Goal: Information Seeking & Learning: Learn about a topic

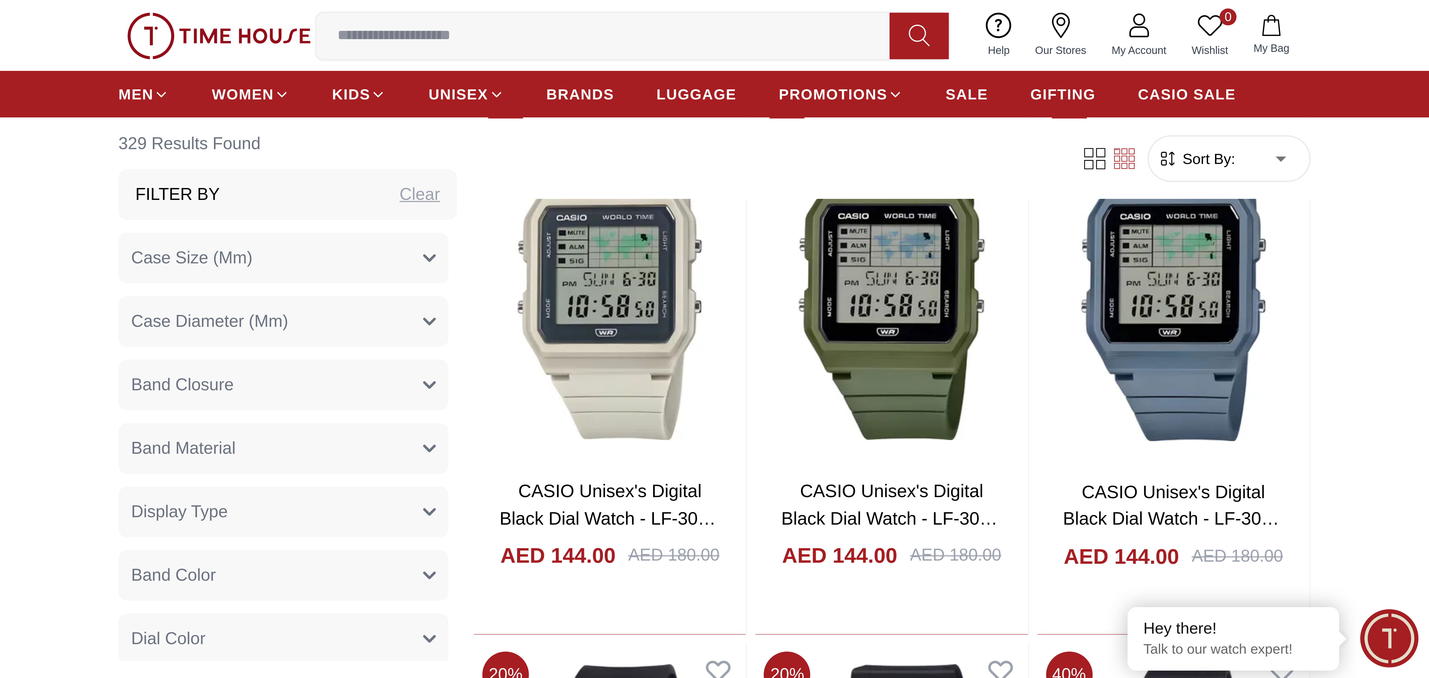
scroll to position [291, 0]
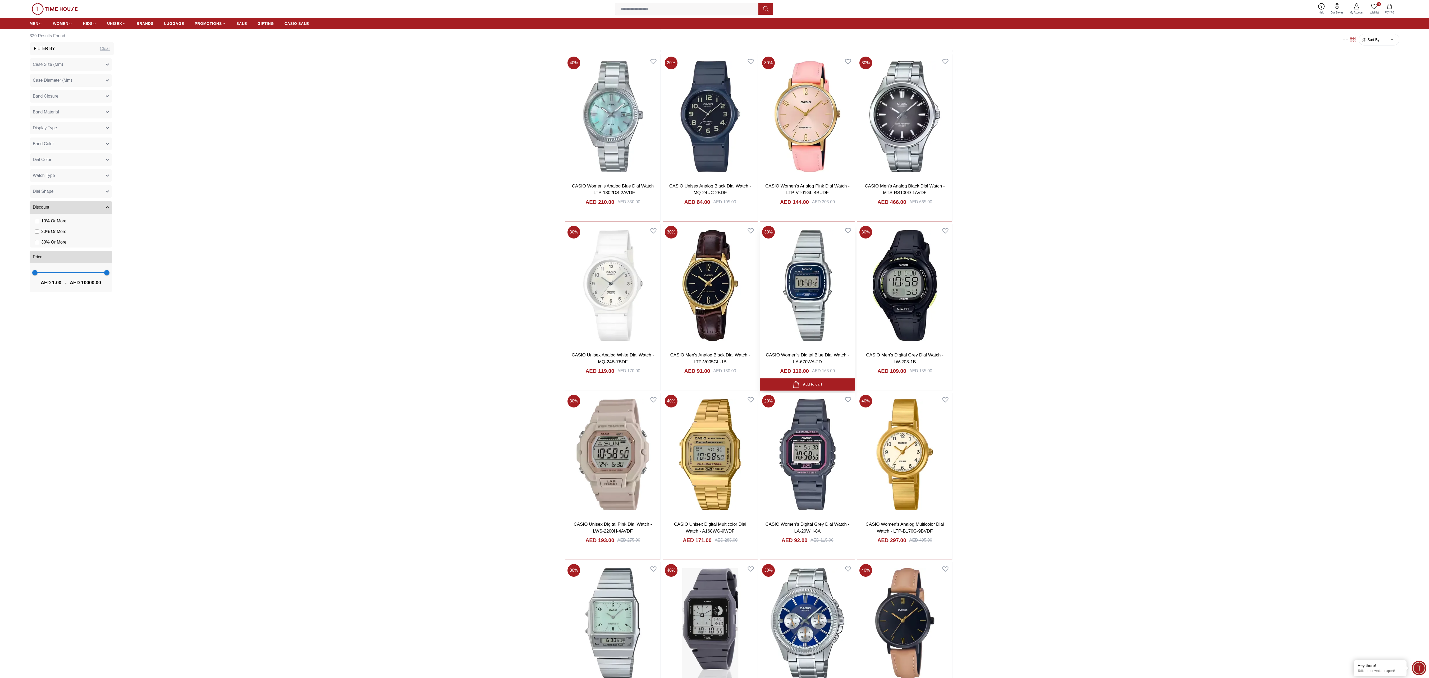
scroll to position [1454, 0]
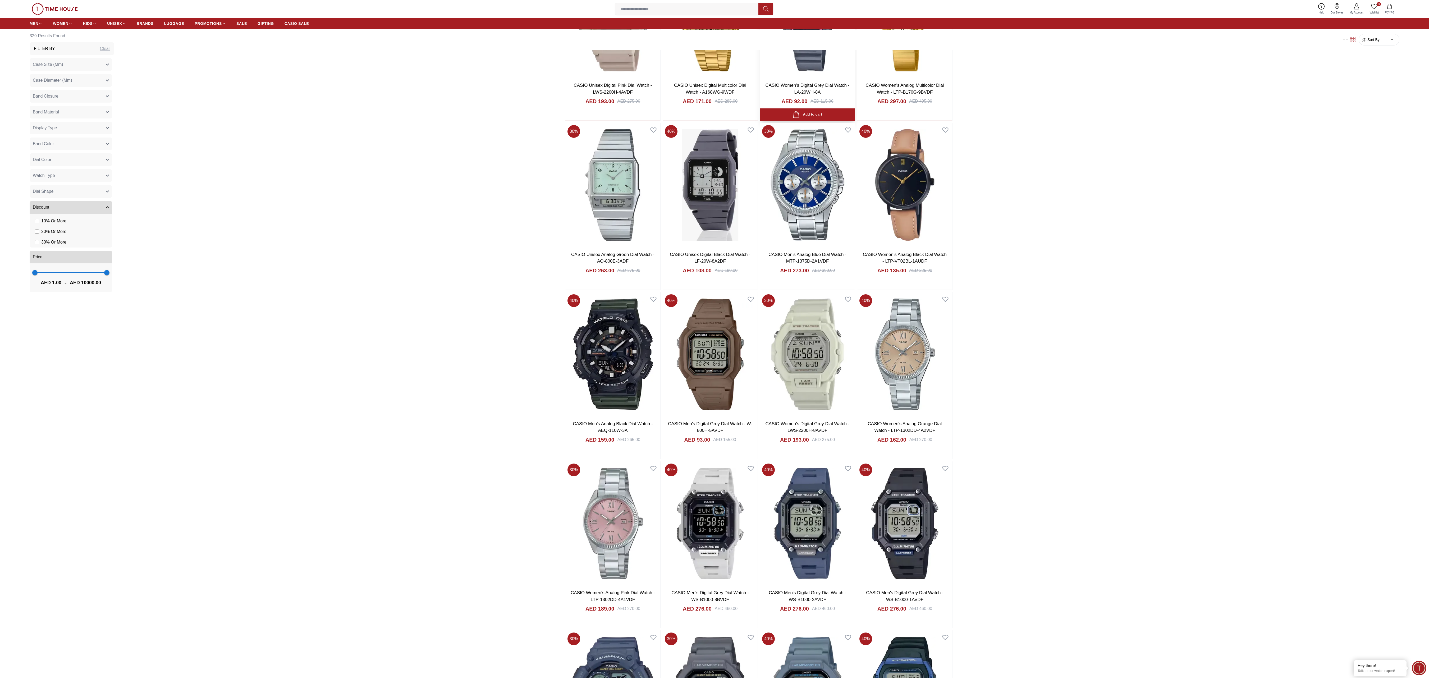
scroll to position [2089, 0]
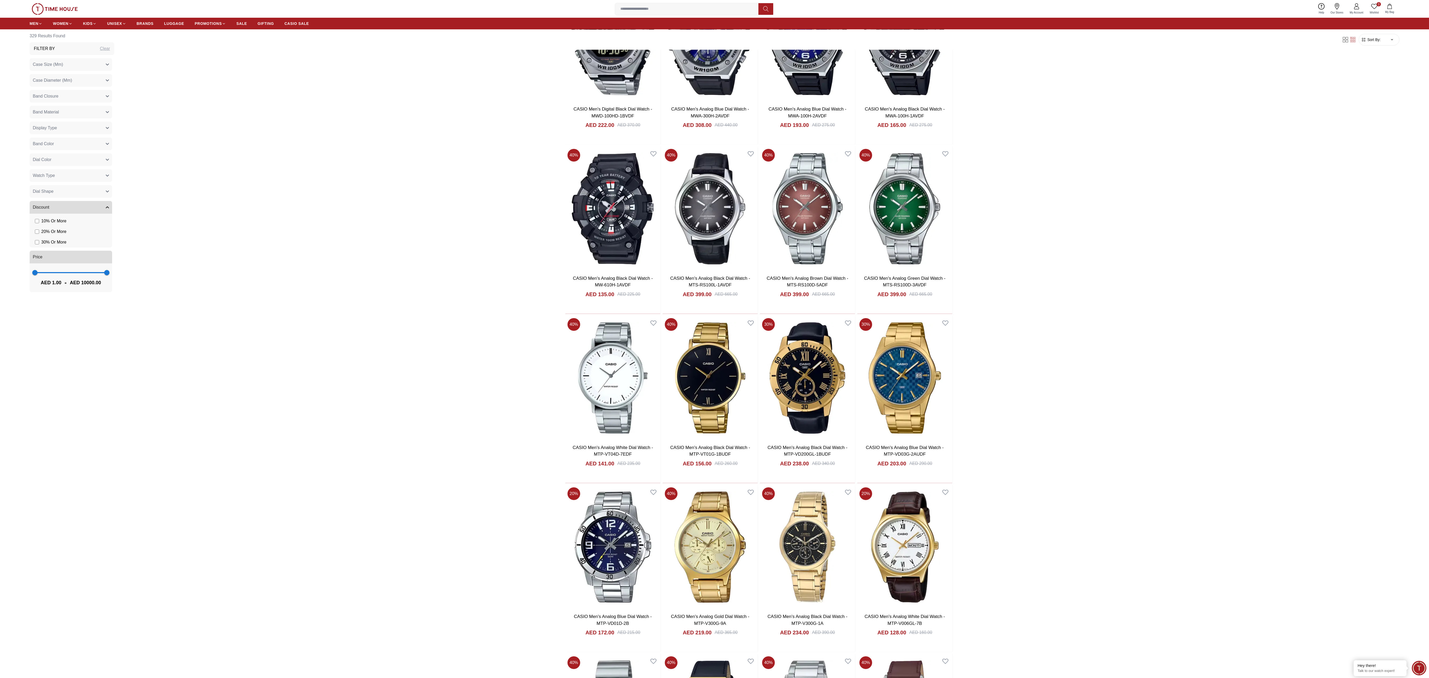
scroll to position [2935, 0]
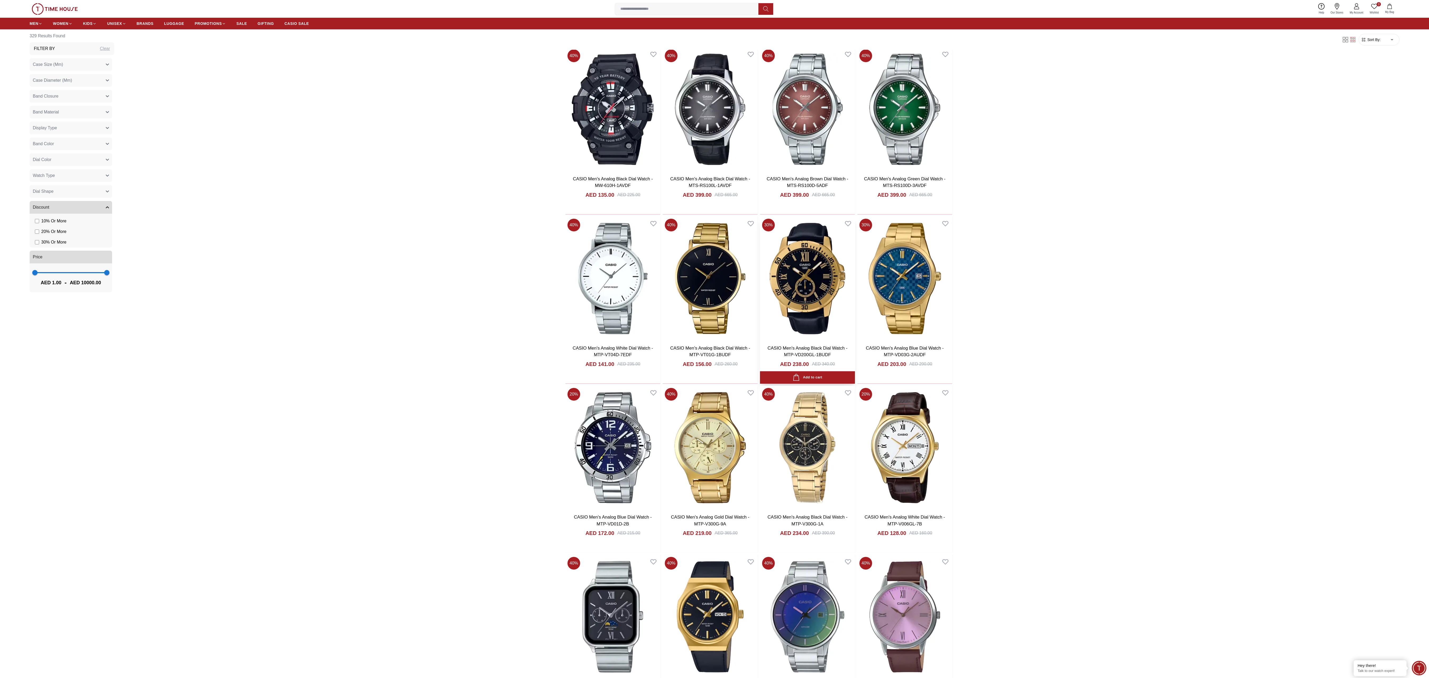
scroll to position [3147, 0]
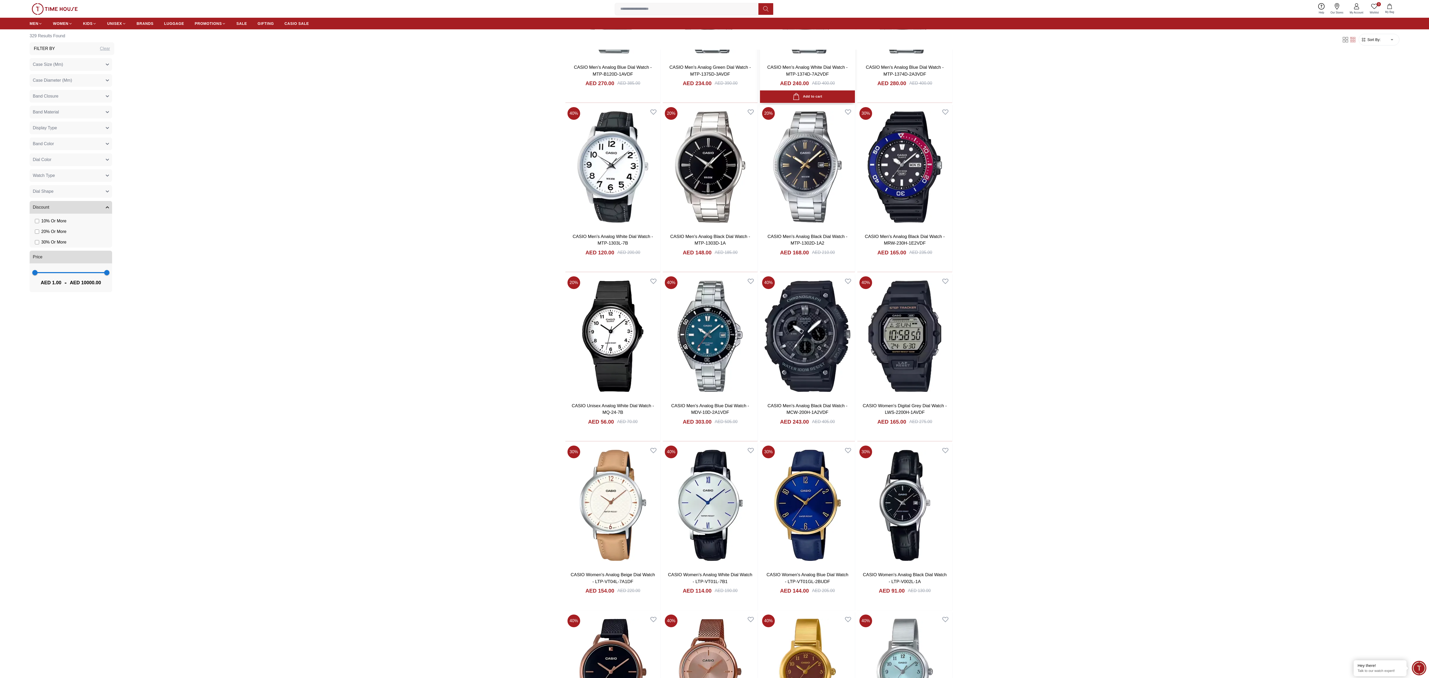
scroll to position [4522, 0]
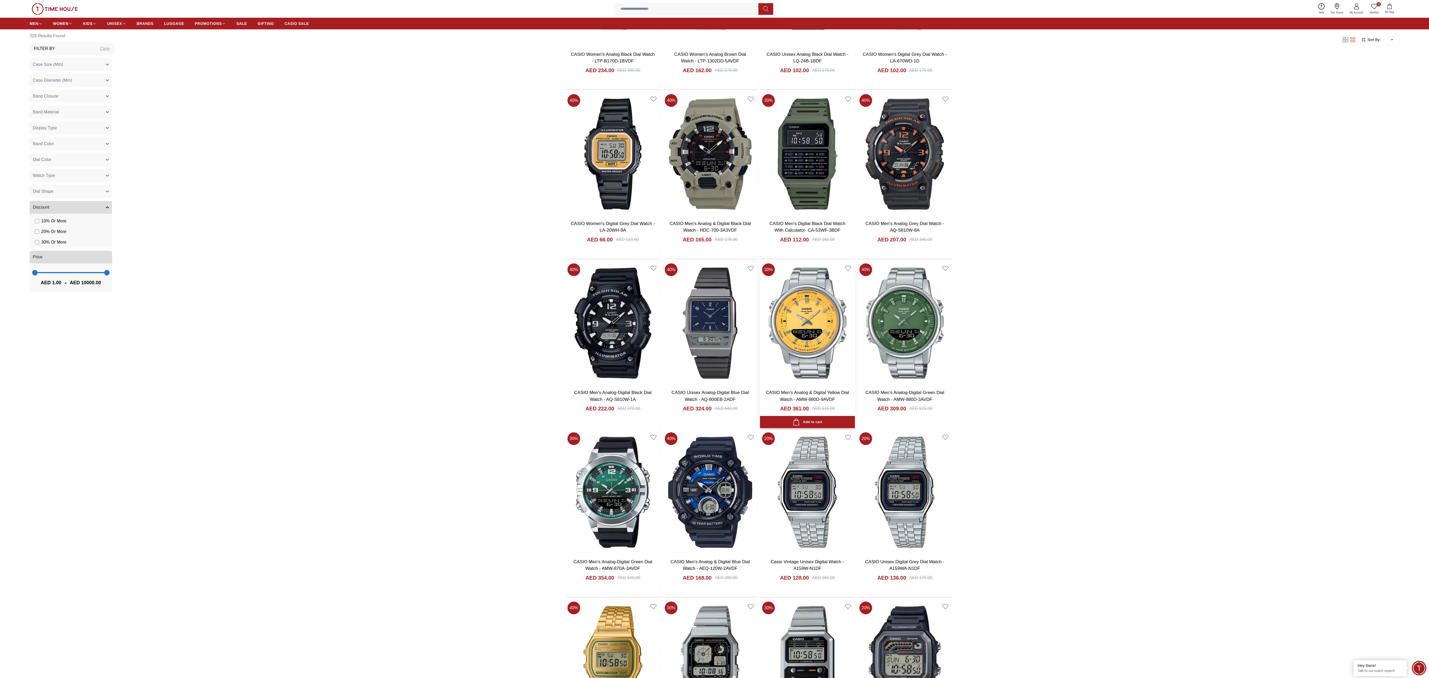
scroll to position [5381, 0]
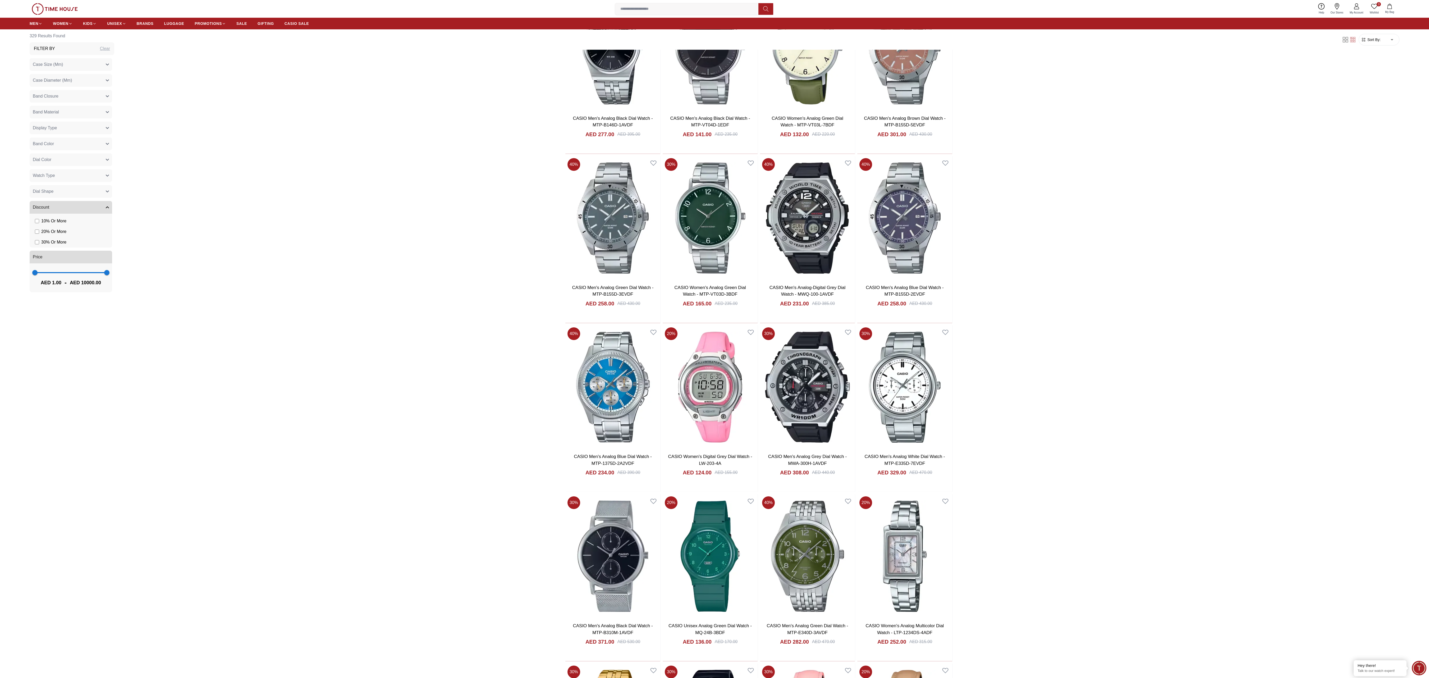
scroll to position [6538, 0]
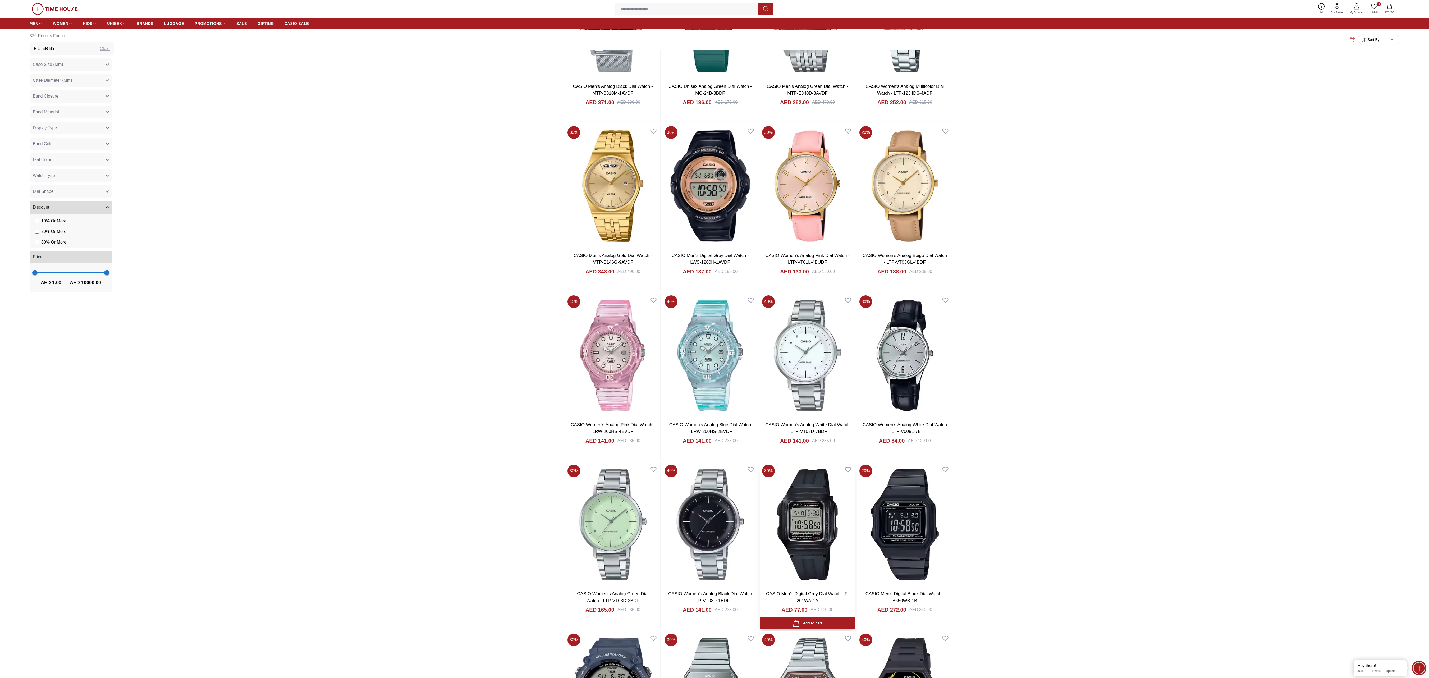
scroll to position [7067, 0]
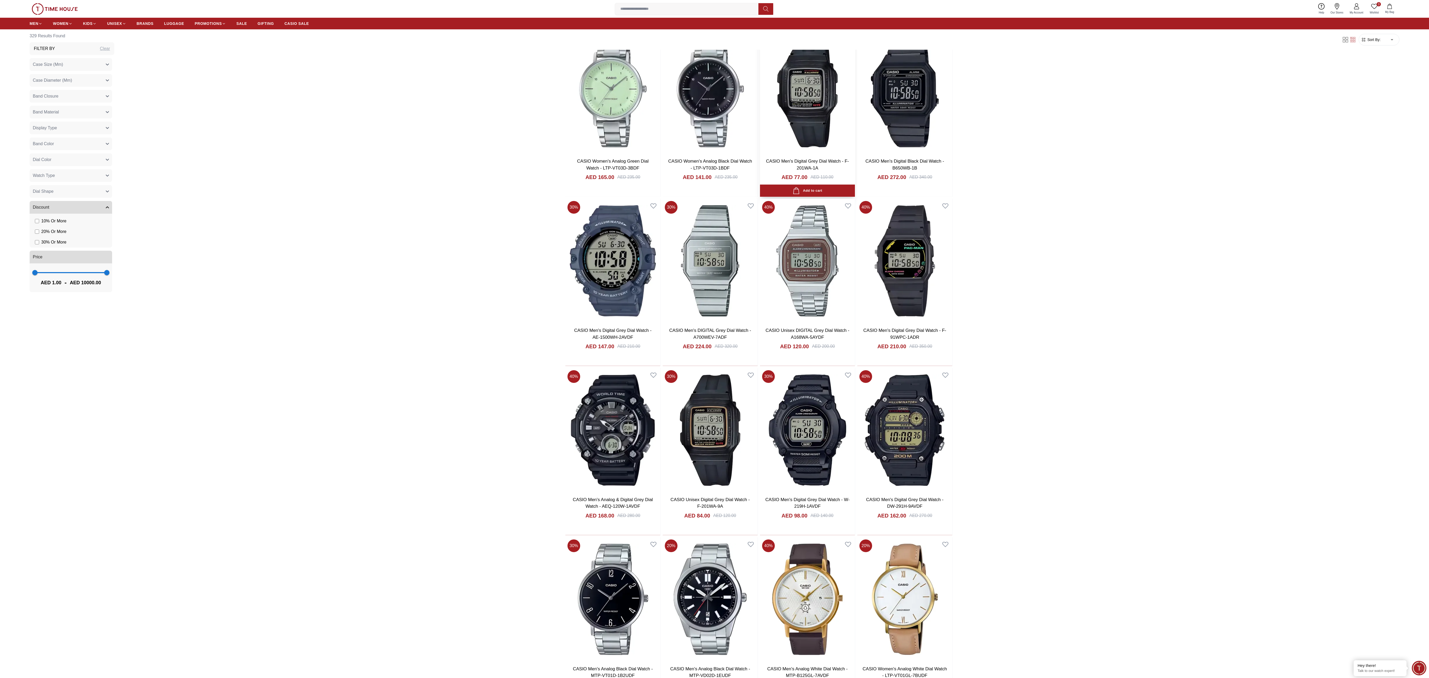
scroll to position [7479, 0]
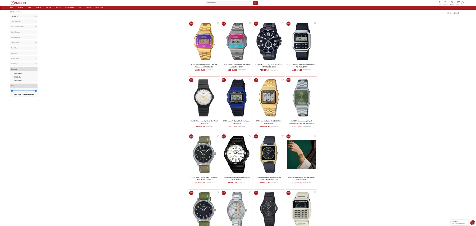
scroll to position [8431, 0]
